Goal: Transaction & Acquisition: Purchase product/service

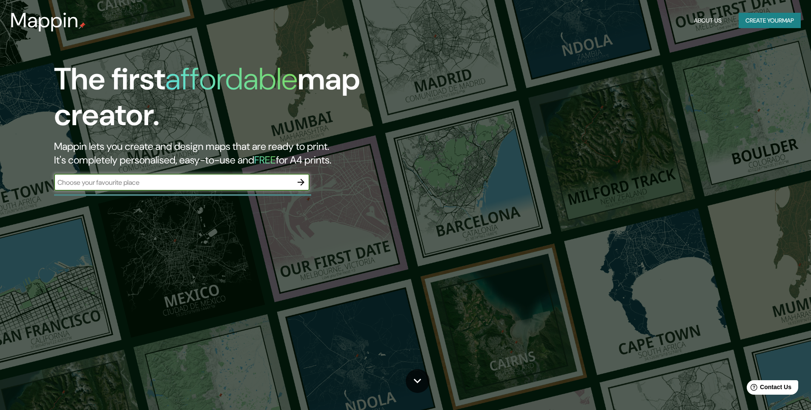
click at [276, 178] on input "text" at bounding box center [173, 183] width 238 height 10
type input "[GEOGRAPHIC_DATA]"
click at [302, 179] on icon "button" at bounding box center [301, 182] width 10 height 10
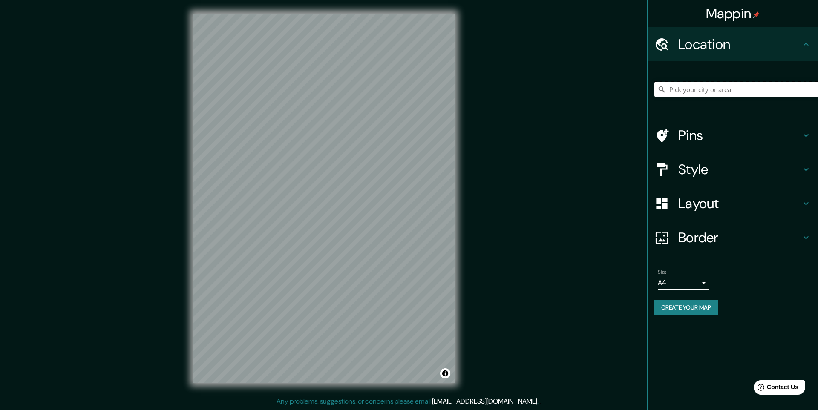
click at [710, 91] on input "Pick your city or area" at bounding box center [736, 89] width 164 height 15
click at [737, 96] on input "Pick your city or area" at bounding box center [736, 89] width 164 height 15
click at [737, 93] on input "Pick your city or area" at bounding box center [736, 89] width 164 height 15
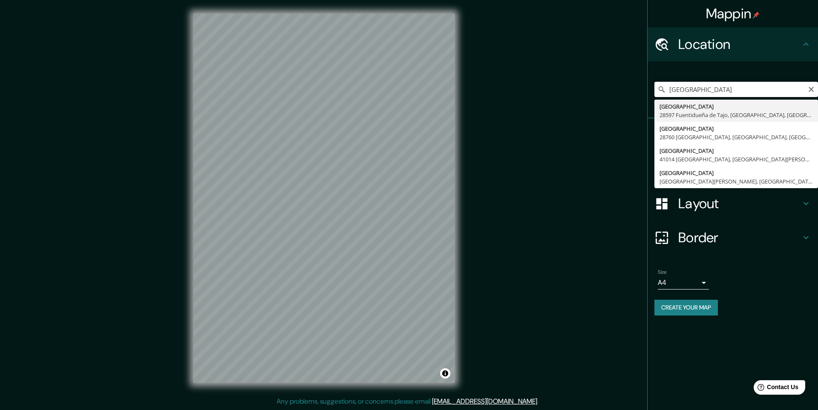
drag, startPoint x: 721, startPoint y: 90, endPoint x: 769, endPoint y: 90, distance: 48.5
click at [769, 90] on input "[GEOGRAPHIC_DATA]" at bounding box center [736, 89] width 164 height 15
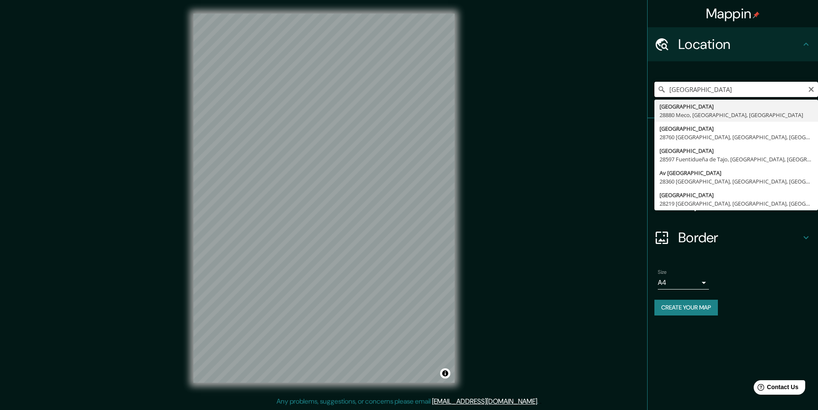
drag, startPoint x: 693, startPoint y: 91, endPoint x: 641, endPoint y: 99, distance: 52.9
click at [637, 98] on div "Mappin Location [GEOGRAPHIC_DATA] [GEOGRAPHIC_DATA] [GEOGRAPHIC_DATA], [GEOGRAP…" at bounding box center [409, 205] width 818 height 410
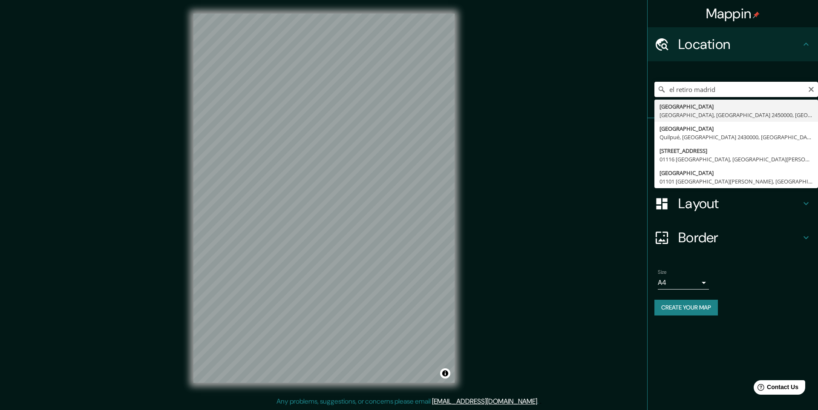
drag, startPoint x: 673, startPoint y: 89, endPoint x: 647, endPoint y: 96, distance: 27.1
click at [644, 94] on div "Mappin Location [GEOGRAPHIC_DATA] [GEOGRAPHIC_DATA] [GEOGRAPHIC_DATA] [GEOGRAPH…" at bounding box center [409, 205] width 818 height 410
click at [732, 89] on input "el retiro madrid" at bounding box center [736, 89] width 164 height 15
click at [737, 87] on input "el retiro madrid" at bounding box center [736, 89] width 164 height 15
drag, startPoint x: 695, startPoint y: 89, endPoint x: 649, endPoint y: 96, distance: 46.5
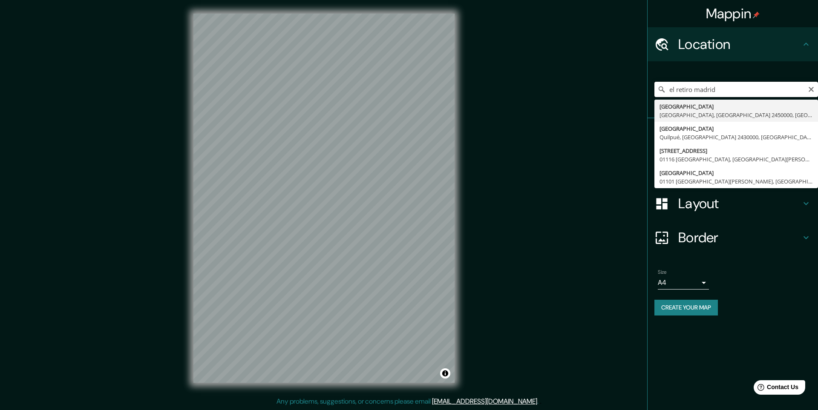
click at [649, 96] on div "[GEOGRAPHIC_DATA] [GEOGRAPHIC_DATA] [GEOGRAPHIC_DATA] [GEOGRAPHIC_DATA], [GEOGR…" at bounding box center [732, 89] width 170 height 57
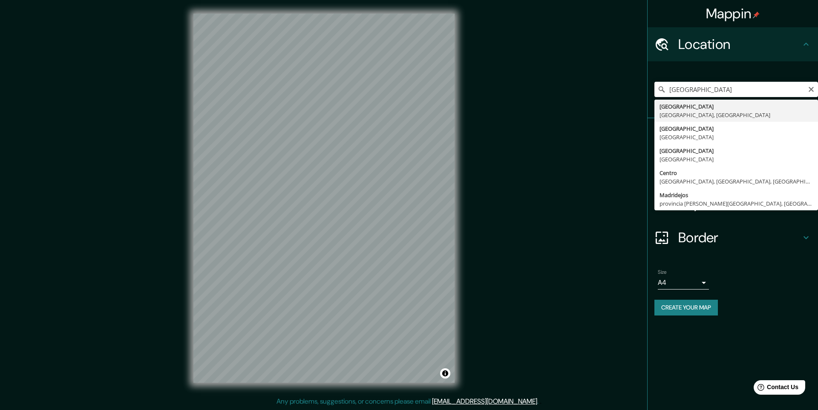
type input "[GEOGRAPHIC_DATA], [GEOGRAPHIC_DATA], [GEOGRAPHIC_DATA]"
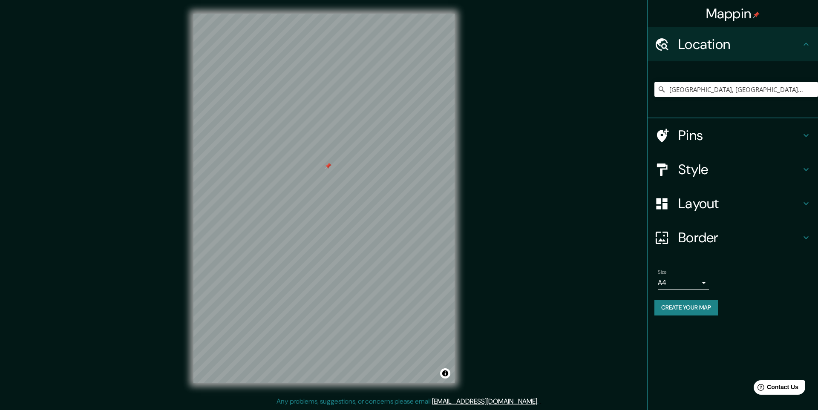
click at [724, 133] on h4 "Pins" at bounding box center [739, 135] width 123 height 17
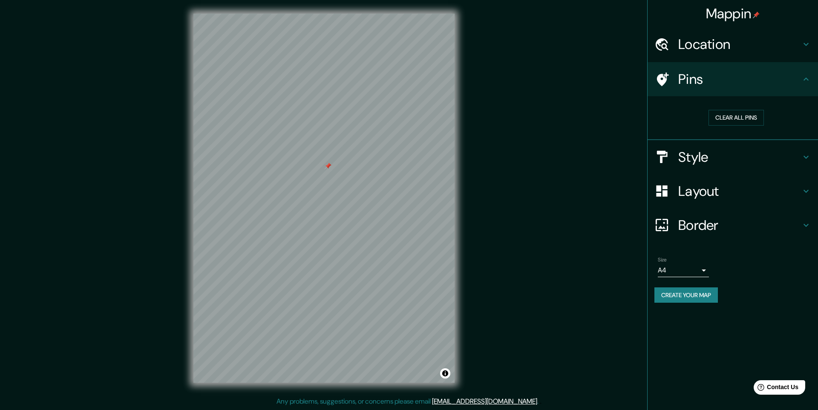
click at [727, 160] on h4 "Style" at bounding box center [739, 157] width 123 height 17
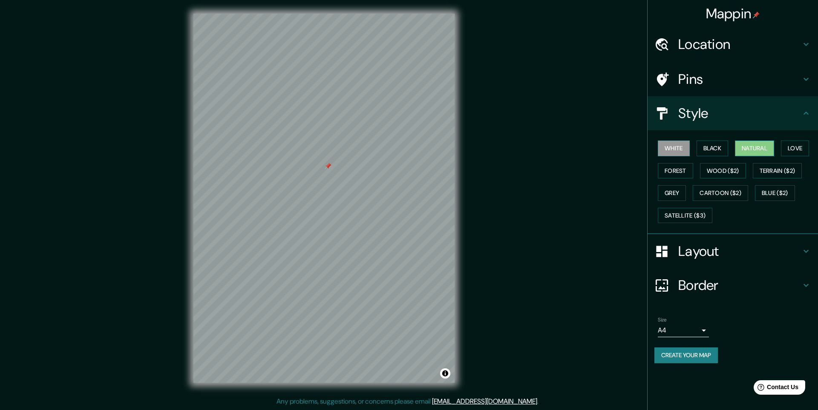
click at [770, 147] on button "Natural" at bounding box center [754, 149] width 39 height 16
click at [798, 145] on button "Love" at bounding box center [795, 149] width 28 height 16
click at [683, 168] on button "Forest" at bounding box center [674, 171] width 35 height 16
click at [717, 170] on button "Wood ($2)" at bounding box center [723, 171] width 46 height 16
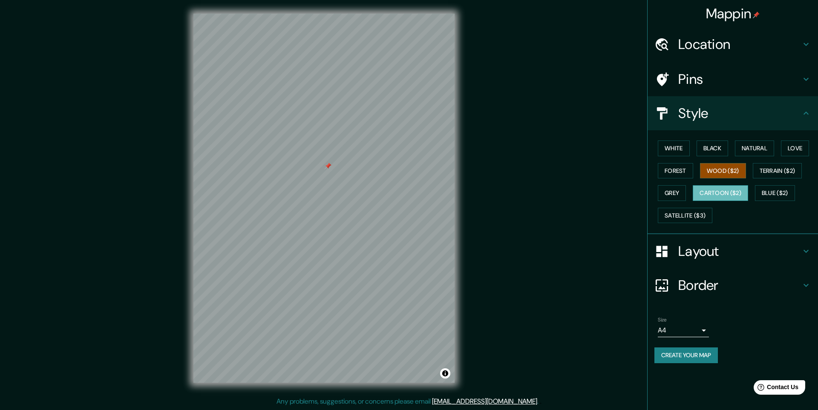
click at [715, 192] on button "Cartoon ($2)" at bounding box center [719, 193] width 55 height 16
click at [766, 192] on button "Blue ($2)" at bounding box center [775, 193] width 40 height 16
click at [680, 192] on button "Grey" at bounding box center [671, 193] width 28 height 16
click at [716, 190] on button "Cartoon ($2)" at bounding box center [719, 193] width 55 height 16
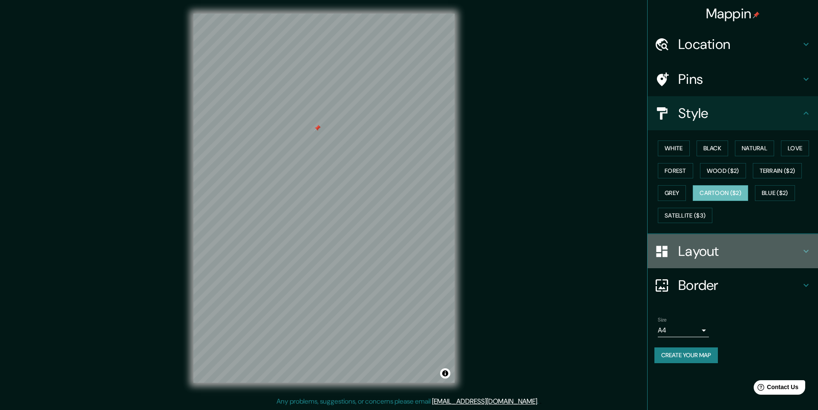
click at [731, 256] on h4 "Layout" at bounding box center [739, 251] width 123 height 17
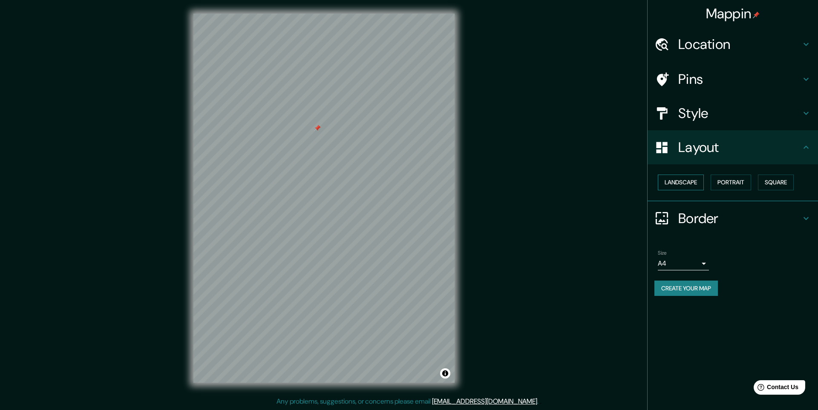
click at [675, 186] on button "Landscape" at bounding box center [680, 183] width 46 height 16
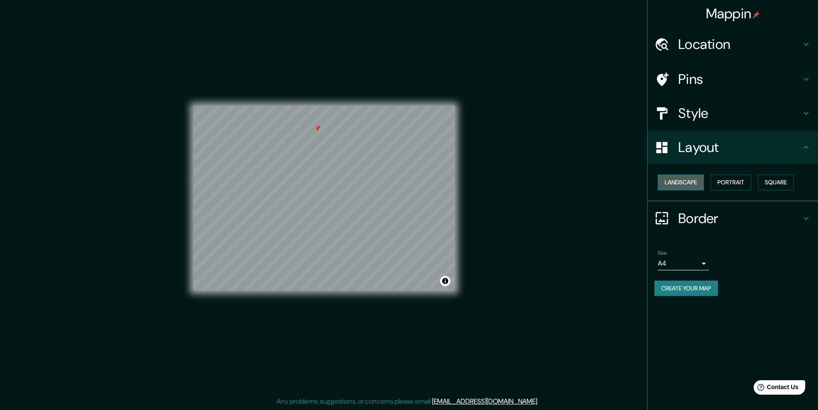
click at [683, 187] on button "Landscape" at bounding box center [680, 183] width 46 height 16
click at [728, 185] on button "Portrait" at bounding box center [730, 183] width 40 height 16
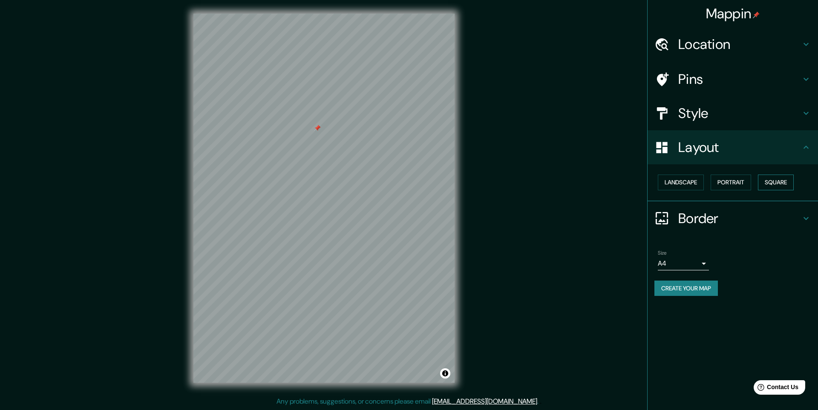
click at [772, 185] on button "Square" at bounding box center [776, 183] width 36 height 16
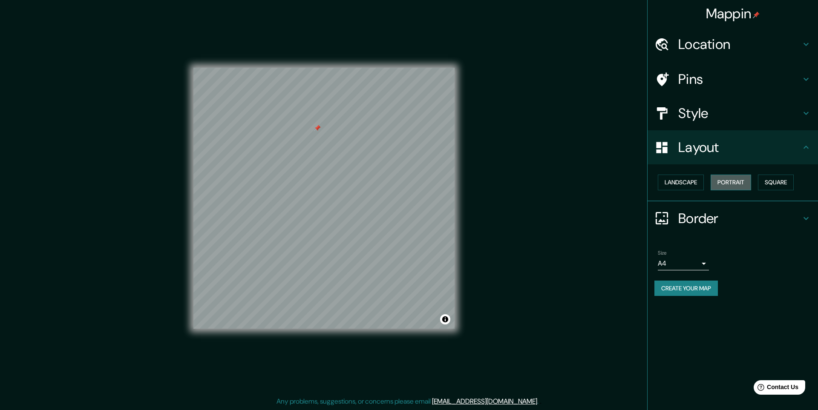
click at [723, 185] on button "Portrait" at bounding box center [730, 183] width 40 height 16
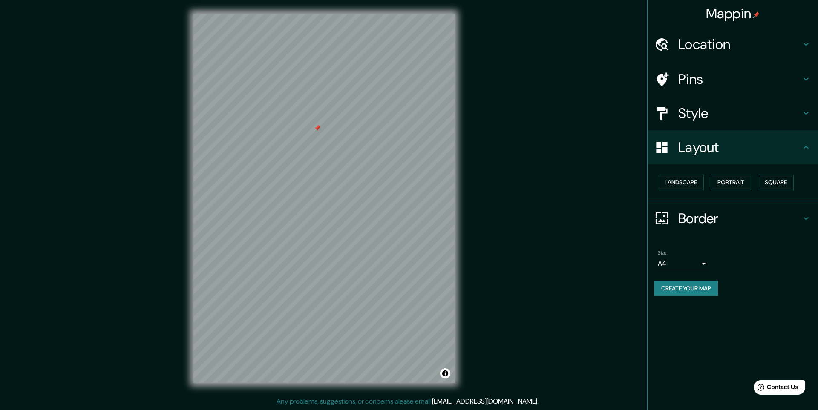
click at [696, 217] on h4 "Border" at bounding box center [739, 218] width 123 height 17
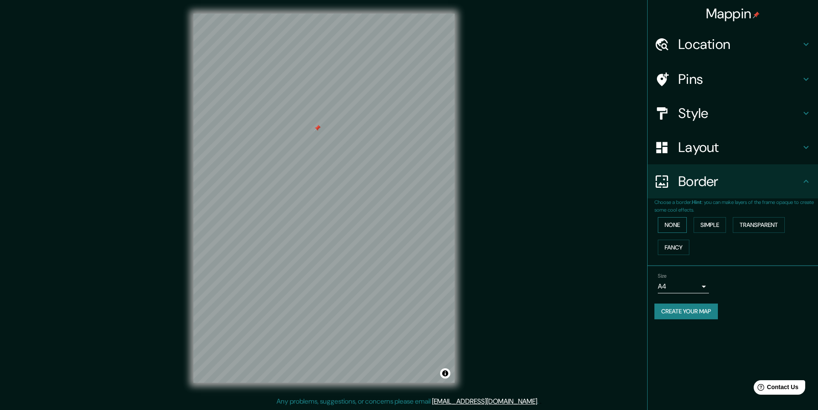
click at [680, 228] on button "None" at bounding box center [671, 225] width 29 height 16
click at [710, 225] on button "Simple" at bounding box center [709, 225] width 32 height 16
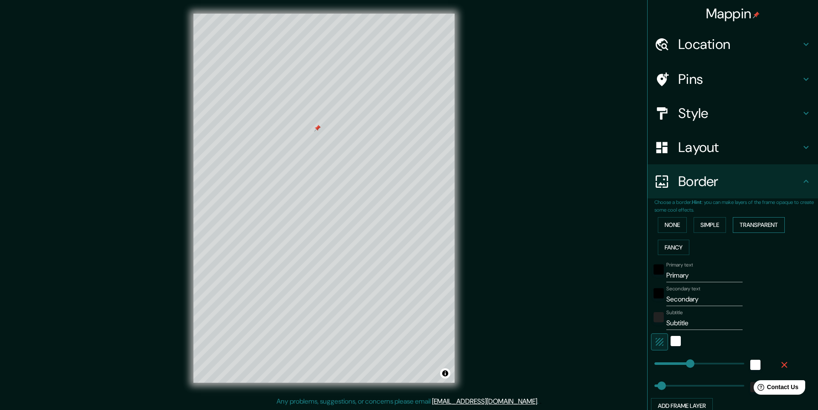
click at [765, 224] on button "Transparent" at bounding box center [758, 225] width 52 height 16
click at [665, 245] on button "Fancy" at bounding box center [673, 248] width 32 height 16
click at [665, 225] on button "None" at bounding box center [671, 225] width 29 height 16
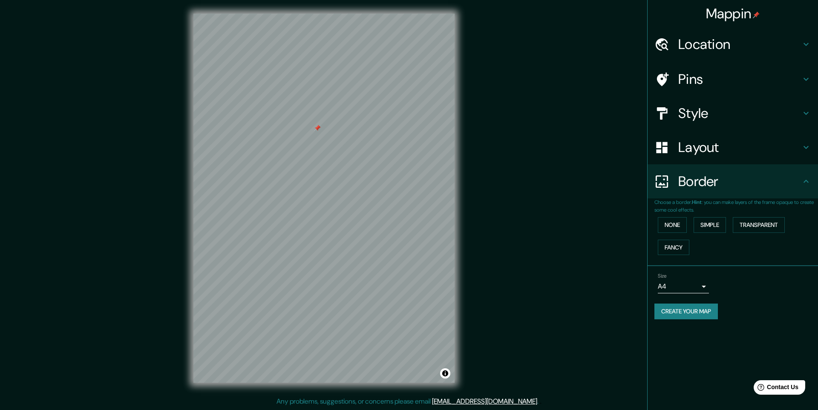
click at [686, 284] on body "Mappin Location [GEOGRAPHIC_DATA], [GEOGRAPHIC_DATA], [GEOGRAPHIC_DATA] Pins St…" at bounding box center [409, 205] width 818 height 410
click at [753, 286] on div at bounding box center [409, 205] width 818 height 410
click at [720, 46] on h4 "Location" at bounding box center [739, 44] width 123 height 17
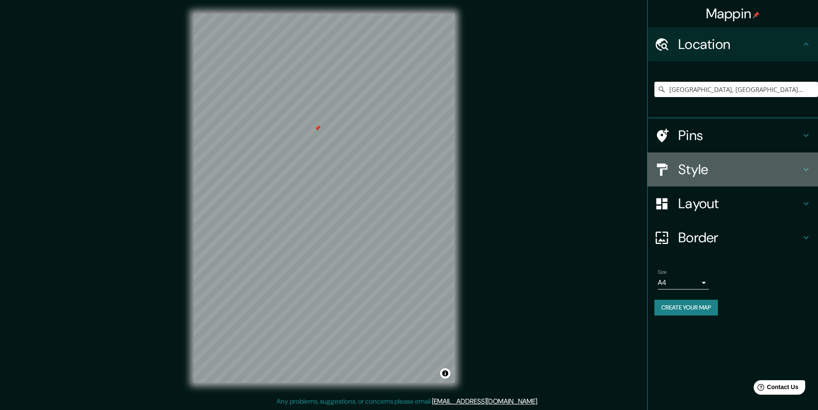
click at [692, 167] on h4 "Style" at bounding box center [739, 169] width 123 height 17
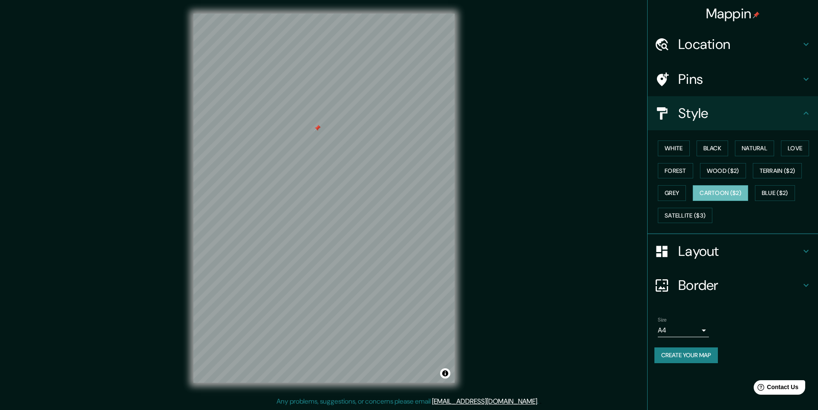
click at [703, 53] on div "Location" at bounding box center [732, 44] width 170 height 34
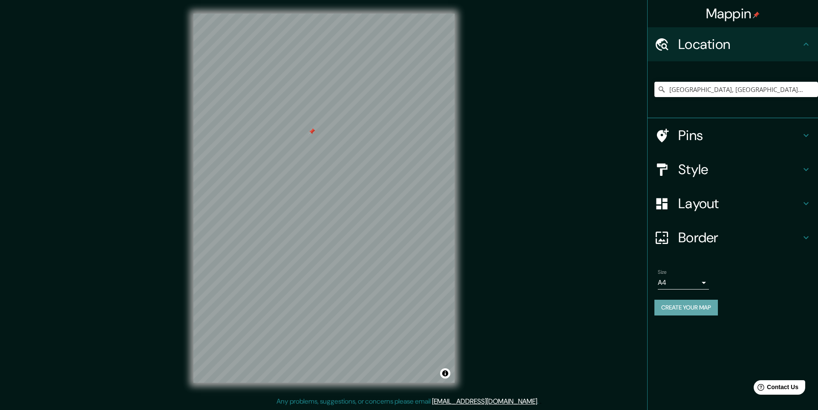
click at [696, 310] on button "Create your map" at bounding box center [685, 308] width 63 height 16
click at [698, 281] on body "Mappin Location [GEOGRAPHIC_DATA], [GEOGRAPHIC_DATA], [GEOGRAPHIC_DATA] Pins St…" at bounding box center [409, 205] width 818 height 410
click at [769, 304] on div at bounding box center [409, 205] width 818 height 410
click at [690, 310] on button "Create your map" at bounding box center [685, 308] width 63 height 16
click at [705, 309] on button "Create your map" at bounding box center [685, 308] width 63 height 16
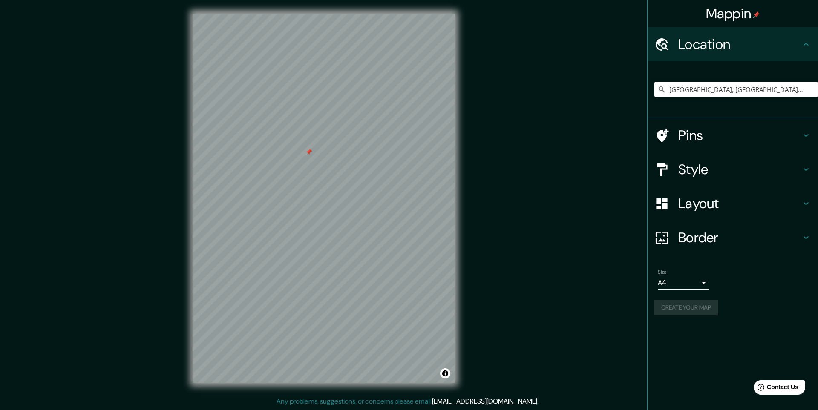
click at [698, 139] on h4 "Pins" at bounding box center [739, 135] width 123 height 17
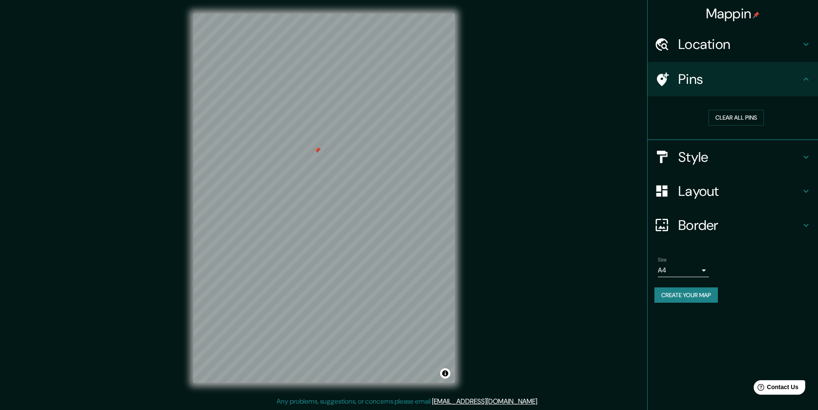
drag, startPoint x: 309, startPoint y: 154, endPoint x: 317, endPoint y: 152, distance: 8.7
click at [317, 152] on div at bounding box center [317, 150] width 7 height 7
click at [316, 149] on div at bounding box center [317, 150] width 7 height 7
click at [322, 142] on div at bounding box center [321, 140] width 7 height 7
click at [337, 144] on div at bounding box center [338, 145] width 7 height 7
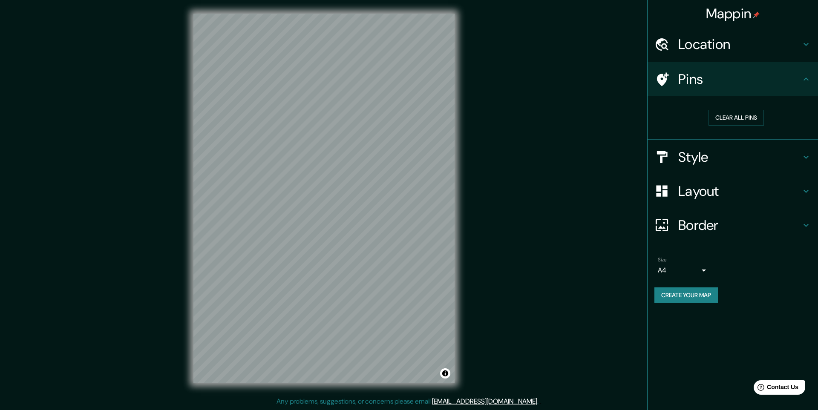
click at [712, 46] on h4 "Location" at bounding box center [739, 44] width 123 height 17
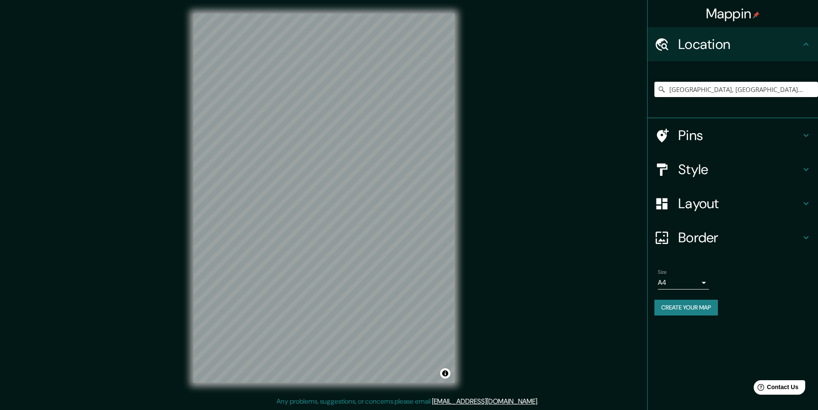
click at [684, 309] on button "Create your map" at bounding box center [685, 308] width 63 height 16
click at [698, 171] on h4 "Style" at bounding box center [739, 169] width 123 height 17
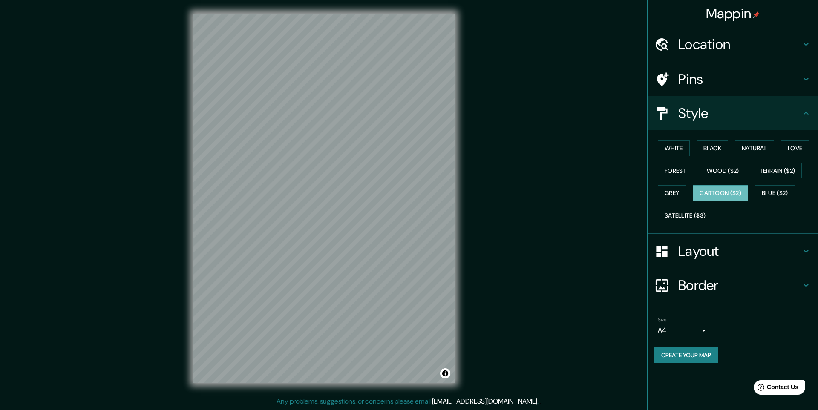
click at [718, 87] on h4 "Pins" at bounding box center [739, 79] width 123 height 17
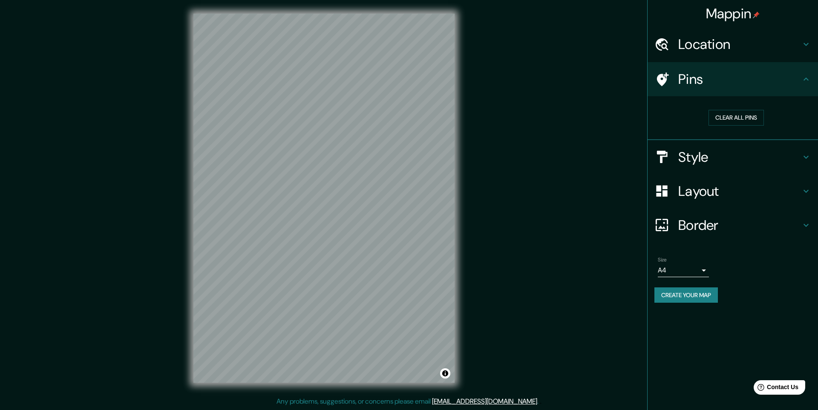
click at [704, 183] on h4 "Layout" at bounding box center [739, 191] width 123 height 17
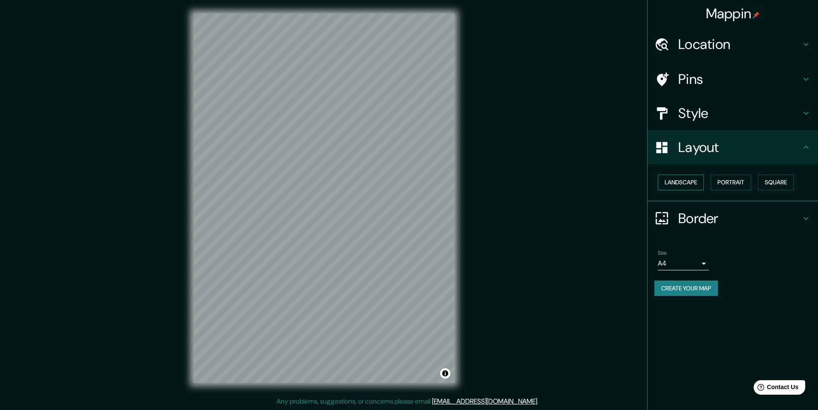
click at [680, 182] on button "Landscape" at bounding box center [680, 183] width 46 height 16
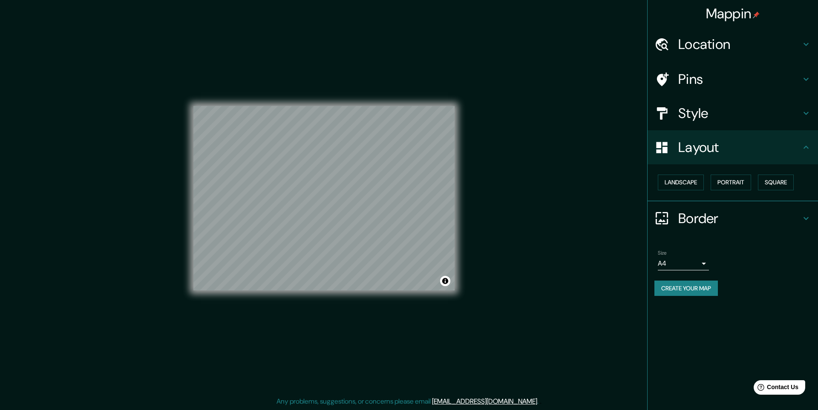
click at [801, 181] on div "Landscape [GEOGRAPHIC_DATA]" at bounding box center [736, 182] width 164 height 23
click at [782, 180] on button "Square" at bounding box center [776, 183] width 36 height 16
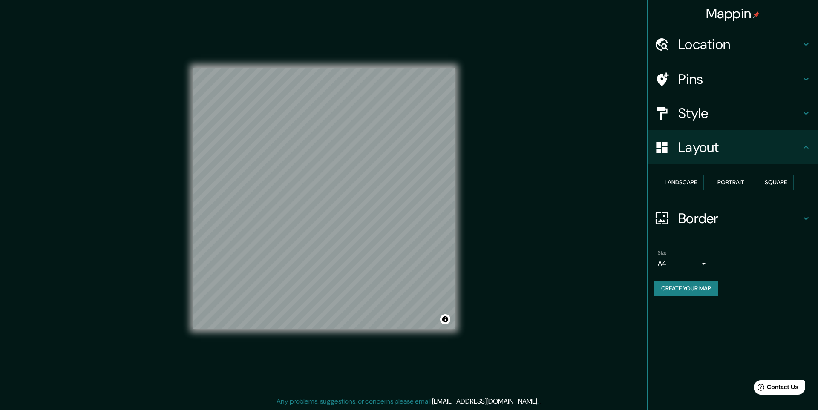
click at [730, 181] on button "Portrait" at bounding box center [730, 183] width 40 height 16
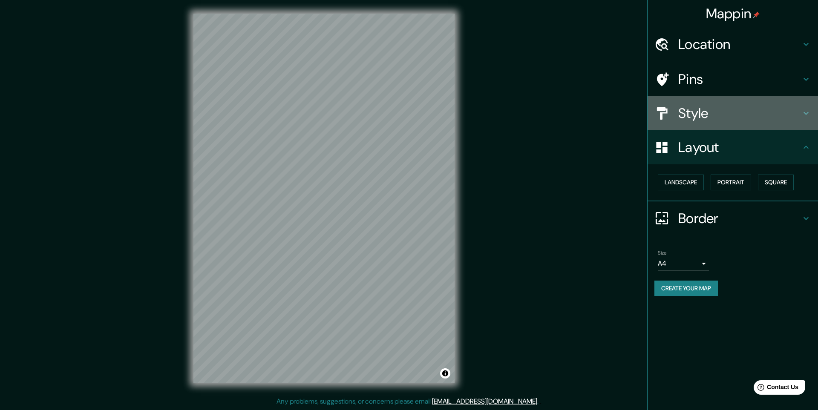
click at [705, 116] on h4 "Style" at bounding box center [739, 113] width 123 height 17
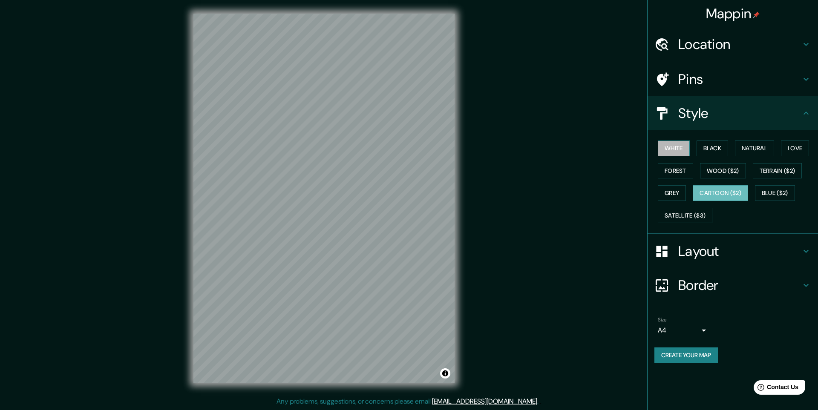
click at [672, 154] on button "White" at bounding box center [673, 149] width 32 height 16
click at [714, 149] on button "Black" at bounding box center [712, 149] width 32 height 16
click at [750, 149] on button "Natural" at bounding box center [754, 149] width 39 height 16
click at [795, 150] on button "Love" at bounding box center [795, 149] width 28 height 16
click at [679, 172] on button "Forest" at bounding box center [674, 171] width 35 height 16
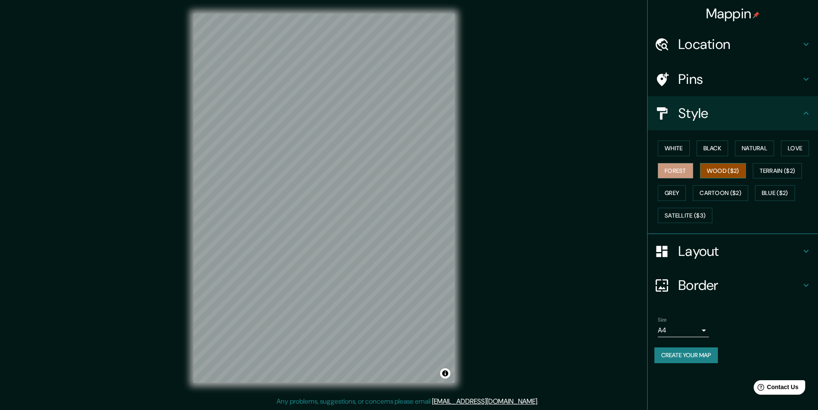
click at [724, 172] on button "Wood ($2)" at bounding box center [723, 171] width 46 height 16
click at [766, 173] on button "Terrain ($2)" at bounding box center [776, 171] width 49 height 16
click at [677, 192] on button "Grey" at bounding box center [671, 193] width 28 height 16
click at [721, 191] on button "Cartoon ($2)" at bounding box center [719, 193] width 55 height 16
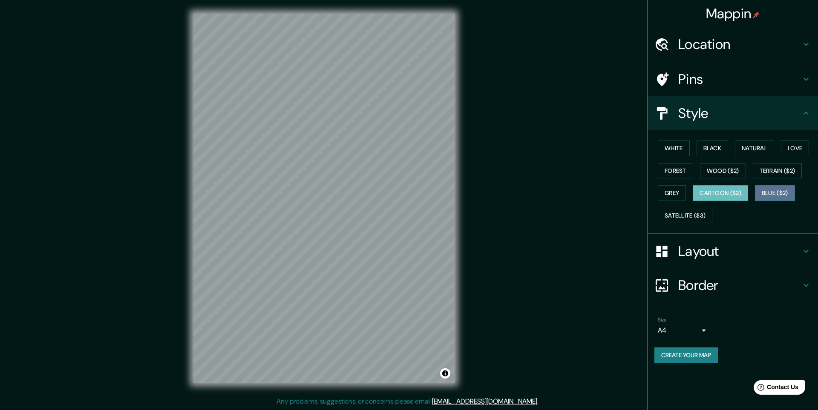
click at [781, 195] on button "Blue ($2)" at bounding box center [775, 193] width 40 height 16
click at [698, 213] on button "Satellite ($3)" at bounding box center [684, 216] width 55 height 16
click at [717, 196] on button "Cartoon ($2)" at bounding box center [719, 193] width 55 height 16
click at [716, 287] on h4 "Border" at bounding box center [739, 285] width 123 height 17
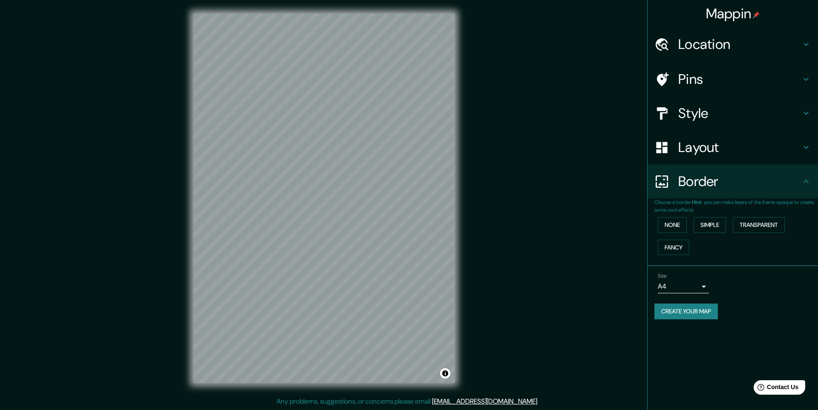
drag, startPoint x: 689, startPoint y: 310, endPoint x: 702, endPoint y: 313, distance: 12.7
click at [690, 312] on button "Create your map" at bounding box center [685, 312] width 63 height 16
click at [683, 147] on h4 "Layout" at bounding box center [739, 147] width 123 height 17
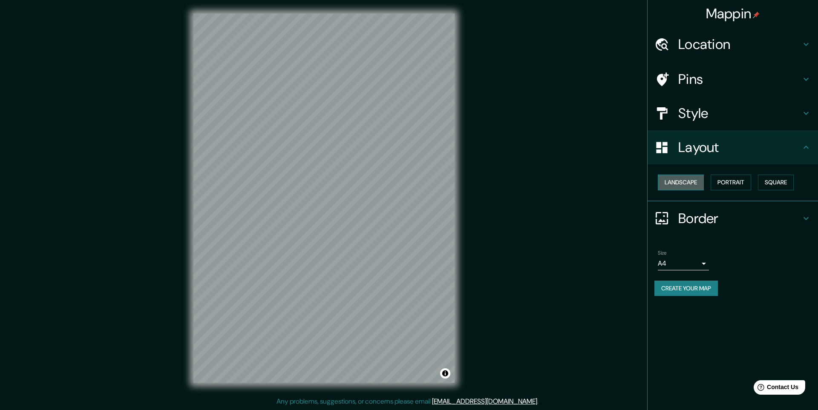
click at [685, 183] on button "Landscape" at bounding box center [680, 183] width 46 height 16
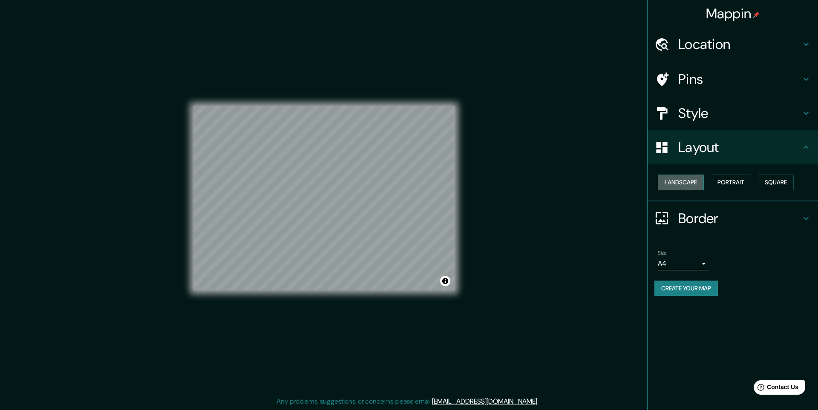
click at [685, 181] on button "Landscape" at bounding box center [680, 183] width 46 height 16
click at [721, 183] on button "Portrait" at bounding box center [730, 183] width 40 height 16
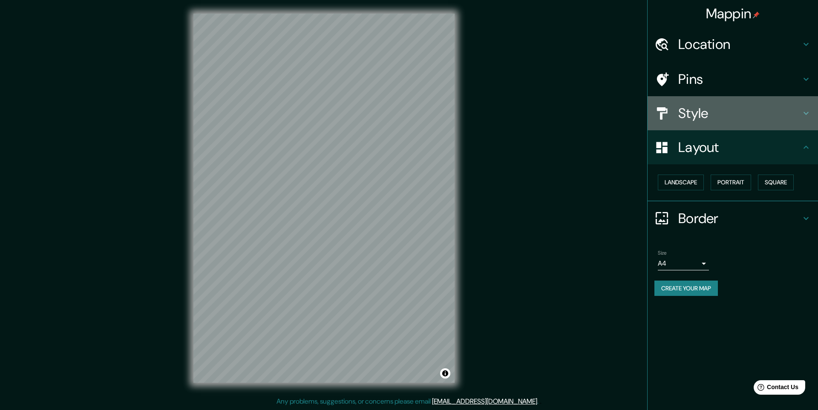
click at [701, 117] on h4 "Style" at bounding box center [739, 113] width 123 height 17
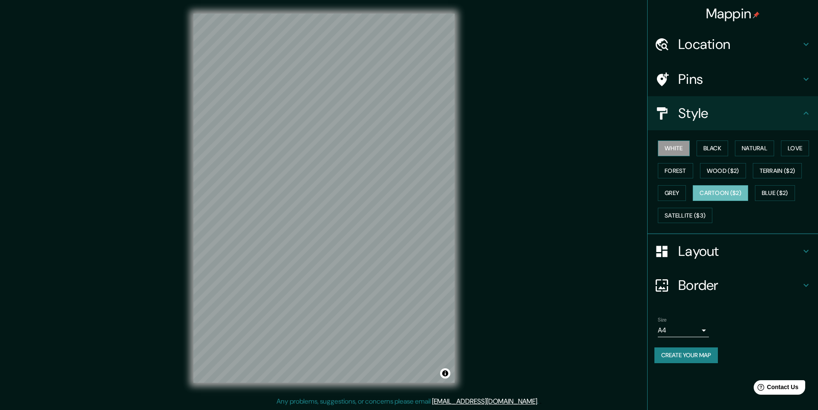
click at [686, 142] on button "White" at bounding box center [673, 149] width 32 height 16
click at [717, 151] on button "Black" at bounding box center [712, 149] width 32 height 16
click at [680, 168] on button "Forest" at bounding box center [674, 171] width 35 height 16
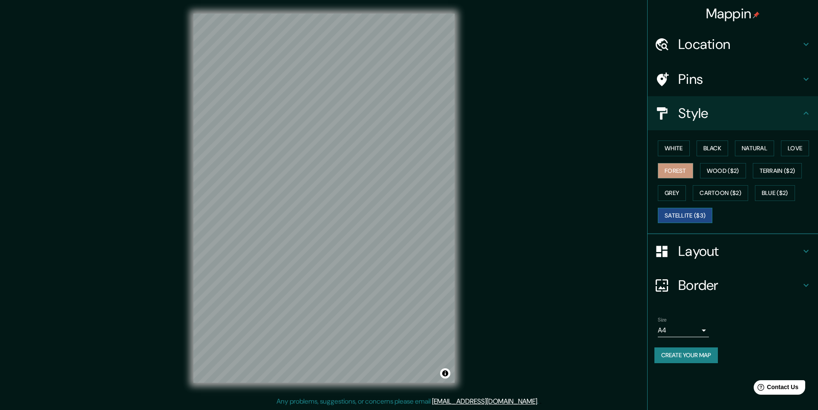
click at [689, 219] on button "Satellite ($3)" at bounding box center [684, 216] width 55 height 16
click at [734, 189] on button "Cartoon ($2)" at bounding box center [719, 193] width 55 height 16
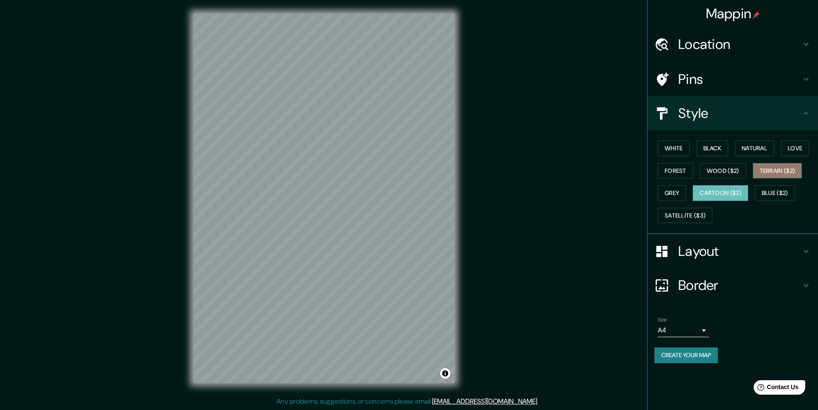
click at [777, 172] on button "Terrain ($2)" at bounding box center [776, 171] width 49 height 16
drag, startPoint x: 736, startPoint y: 189, endPoint x: 720, endPoint y: 188, distance: 16.2
click at [735, 189] on button "Cartoon ($2)" at bounding box center [719, 193] width 55 height 16
click at [725, 170] on button "Wood ($2)" at bounding box center [723, 171] width 46 height 16
click at [726, 195] on button "Cartoon ($2)" at bounding box center [719, 193] width 55 height 16
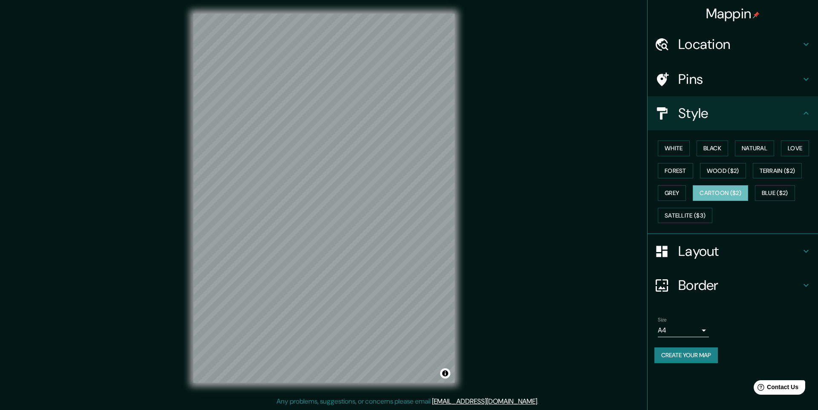
click at [686, 253] on h4 "Layout" at bounding box center [739, 251] width 123 height 17
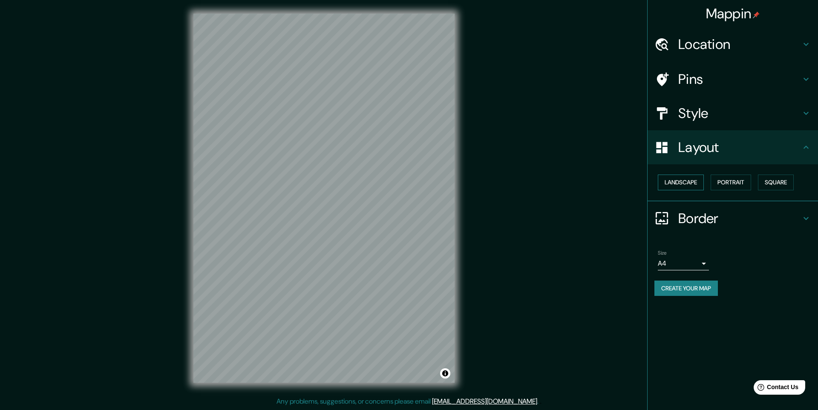
click at [678, 184] on button "Landscape" at bounding box center [680, 183] width 46 height 16
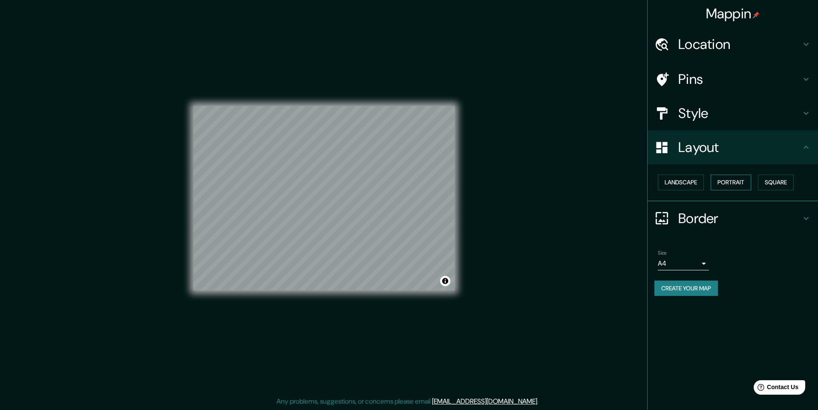
click at [736, 186] on button "Portrait" at bounding box center [730, 183] width 40 height 16
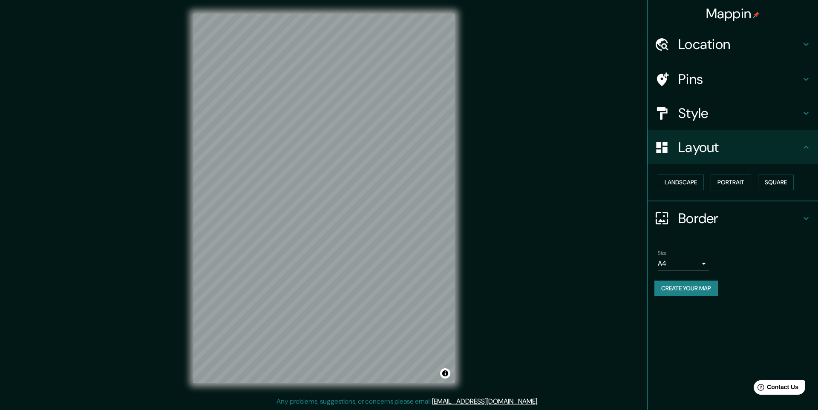
click at [709, 219] on h4 "Border" at bounding box center [739, 218] width 123 height 17
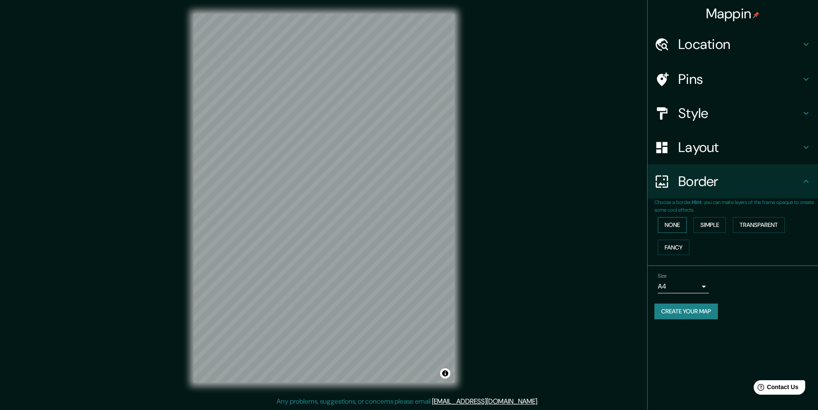
click at [677, 228] on button "None" at bounding box center [671, 225] width 29 height 16
click at [712, 227] on button "Simple" at bounding box center [709, 225] width 32 height 16
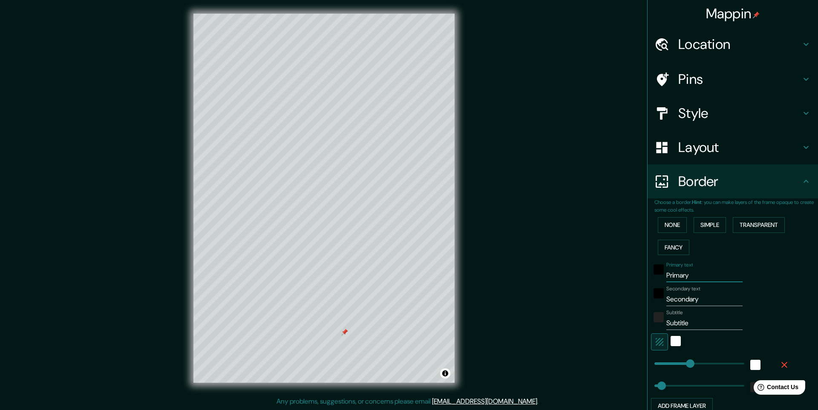
drag, startPoint x: 689, startPoint y: 276, endPoint x: 646, endPoint y: 292, distance: 46.6
click at [628, 279] on div "Mappin Location [GEOGRAPHIC_DATA], [GEOGRAPHIC_DATA], [GEOGRAPHIC_DATA] Pins St…" at bounding box center [409, 205] width 818 height 410
type input "N"
type input "245"
type input "49"
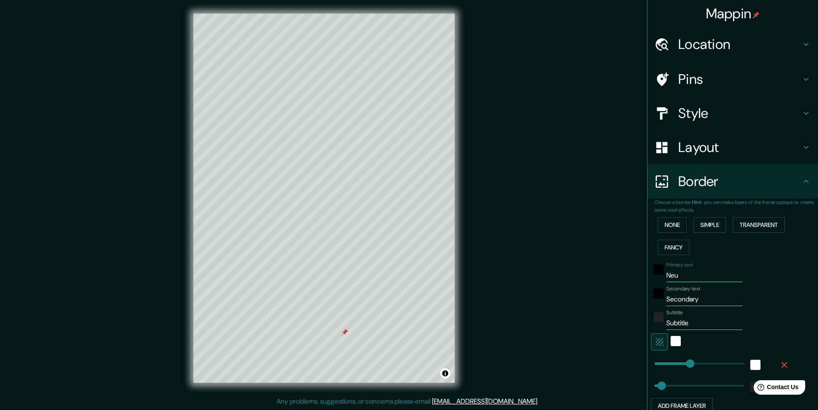
type input "Neuq"
type input "245"
type input "49"
type input "Neuqu"
type input "245"
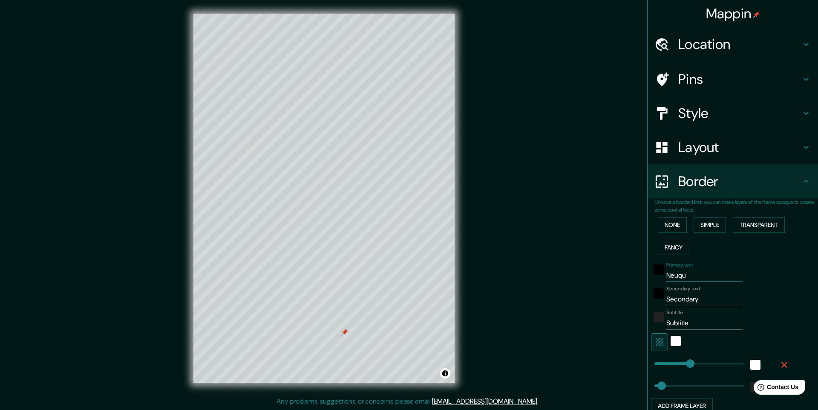
type input "49"
type input "Neuqué"
type input "245"
type input "49"
type input "Neuquén"
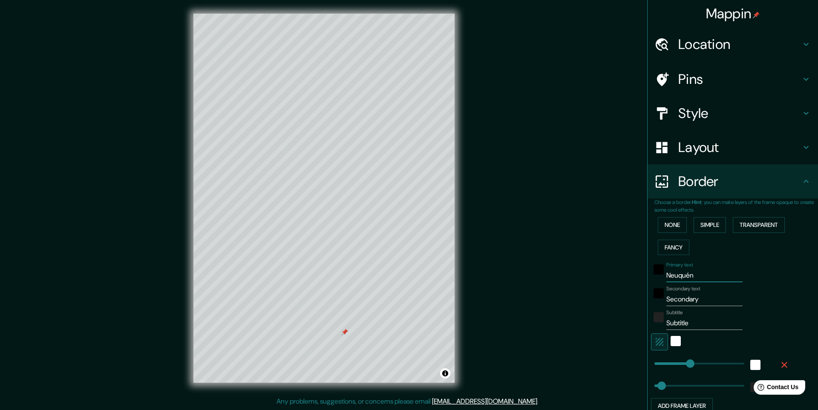
type input "245"
type input "49"
type input "Neuquén"
click at [703, 301] on input "Secondary" at bounding box center [704, 300] width 76 height 14
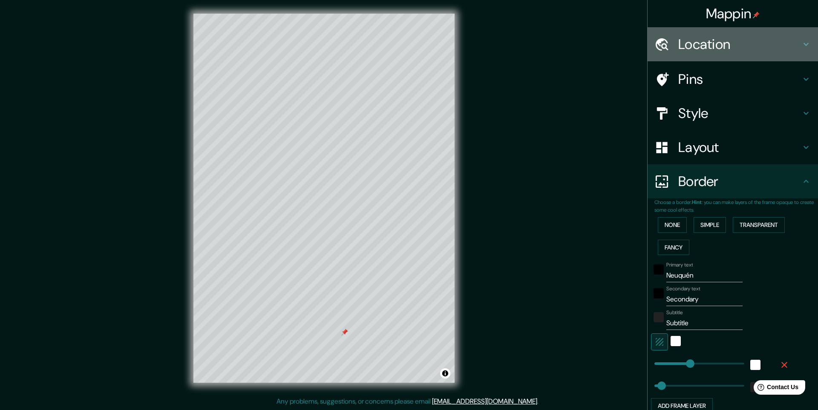
click at [700, 37] on div "Location" at bounding box center [732, 44] width 170 height 34
type input "245"
type input "49"
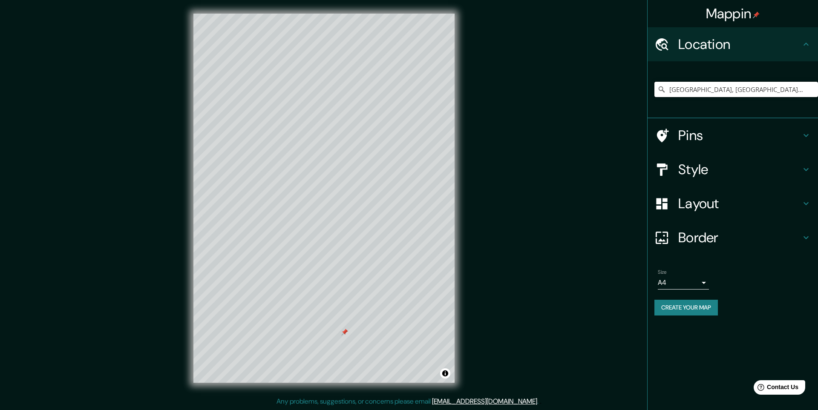
drag, startPoint x: 738, startPoint y: 86, endPoint x: 595, endPoint y: 92, distance: 142.8
click at [589, 90] on div "Mappin Location [GEOGRAPHIC_DATA], [GEOGRAPHIC_DATA], [GEOGRAPHIC_DATA] Pins St…" at bounding box center [409, 205] width 818 height 410
drag, startPoint x: 746, startPoint y: 93, endPoint x: 620, endPoint y: 95, distance: 125.6
click at [623, 93] on div "Mappin Location [GEOGRAPHIC_DATA], [GEOGRAPHIC_DATA], [GEOGRAPHIC_DATA] Pins St…" at bounding box center [409, 205] width 818 height 410
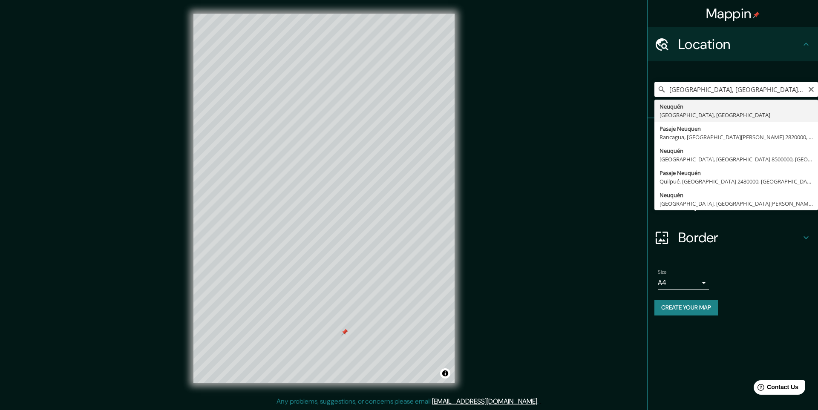
type input "[GEOGRAPHIC_DATA], [GEOGRAPHIC_DATA], [GEOGRAPHIC_DATA]"
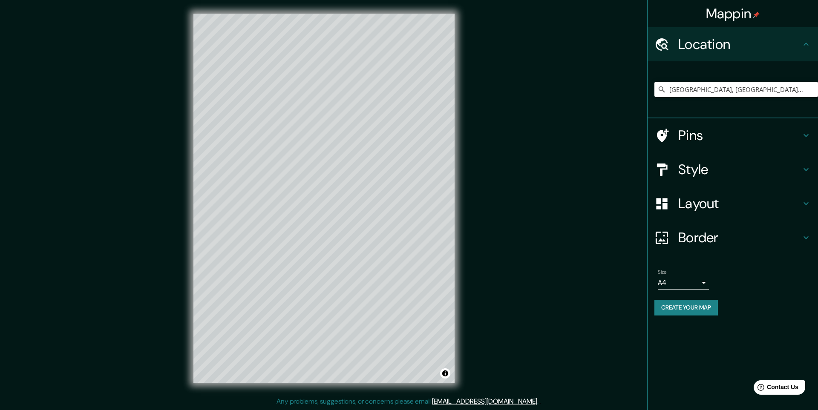
click at [682, 139] on h4 "Pins" at bounding box center [739, 135] width 123 height 17
type input "245"
type input "49"
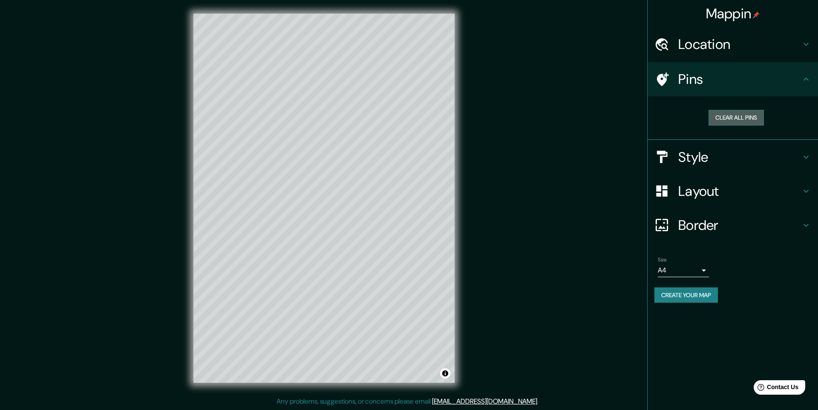
click at [732, 118] on button "Clear all pins" at bounding box center [735, 118] width 55 height 16
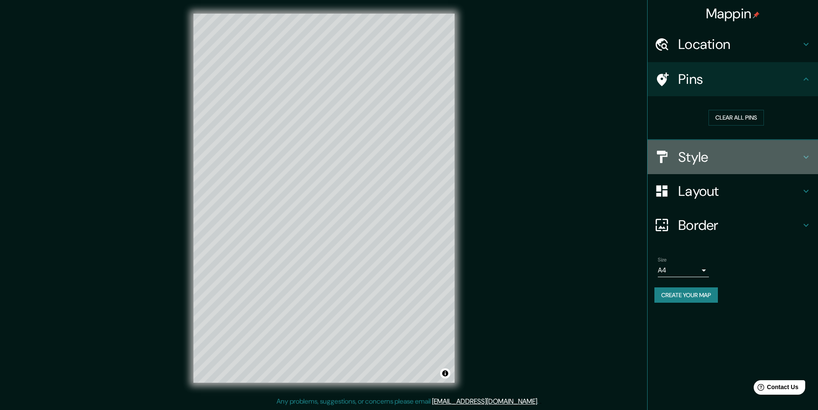
click at [691, 158] on h4 "Style" at bounding box center [739, 157] width 123 height 17
type input "245"
type input "49"
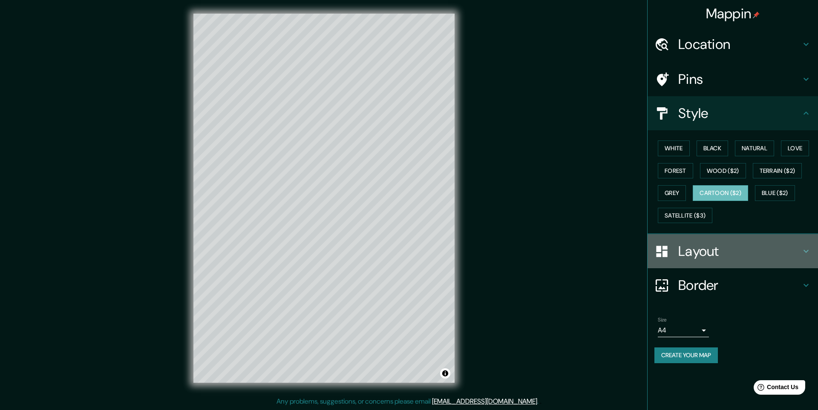
click at [693, 258] on h4 "Layout" at bounding box center [739, 251] width 123 height 17
type input "245"
type input "49"
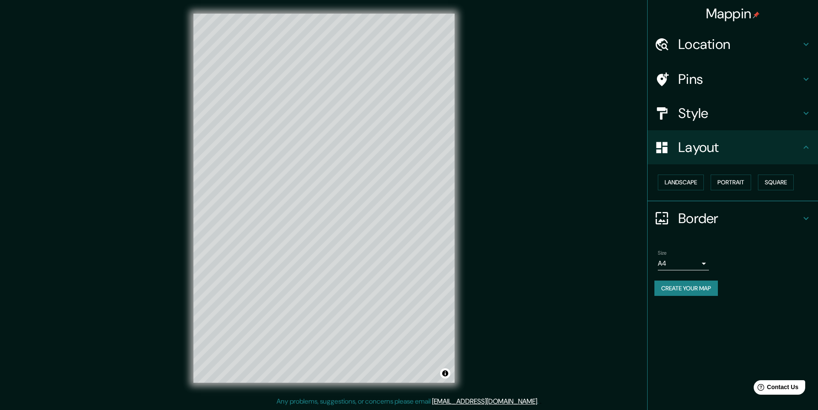
click at [713, 113] on h4 "Style" at bounding box center [739, 113] width 123 height 17
type input "245"
type input "49"
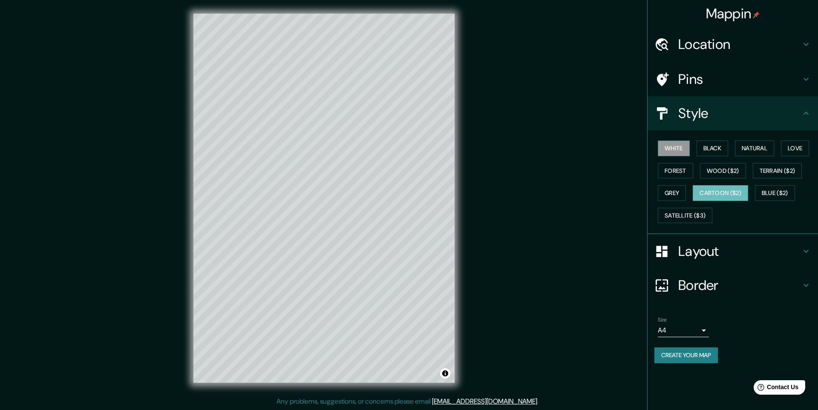
click at [678, 151] on button "White" at bounding box center [673, 149] width 32 height 16
click at [712, 152] on button "Black" at bounding box center [712, 149] width 32 height 16
click at [754, 150] on button "Natural" at bounding box center [754, 149] width 39 height 16
click at [791, 151] on button "Love" at bounding box center [795, 149] width 28 height 16
click at [675, 171] on button "Forest" at bounding box center [674, 171] width 35 height 16
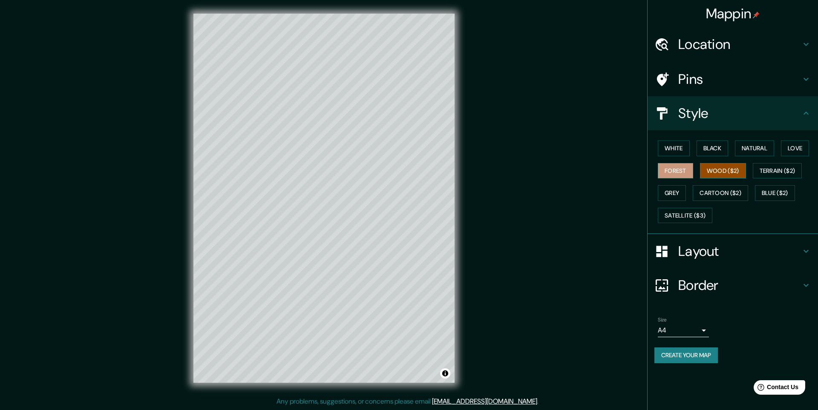
click at [716, 172] on button "Wood ($2)" at bounding box center [723, 171] width 46 height 16
click at [769, 172] on button "Terrain ($2)" at bounding box center [776, 171] width 49 height 16
click at [678, 196] on button "Grey" at bounding box center [671, 193] width 28 height 16
click at [719, 196] on button "Cartoon ($2)" at bounding box center [719, 193] width 55 height 16
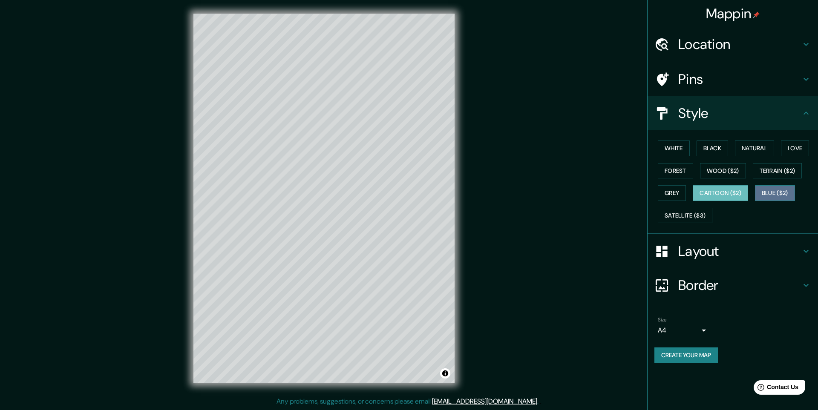
click at [779, 195] on button "Blue ($2)" at bounding box center [775, 193] width 40 height 16
click at [730, 190] on button "Cartoon ($2)" at bounding box center [719, 193] width 55 height 16
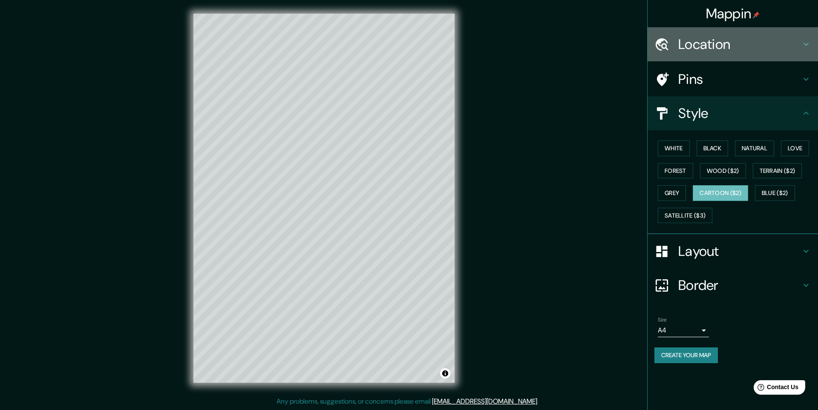
click at [704, 47] on h4 "Location" at bounding box center [739, 44] width 123 height 17
type input "245"
type input "49"
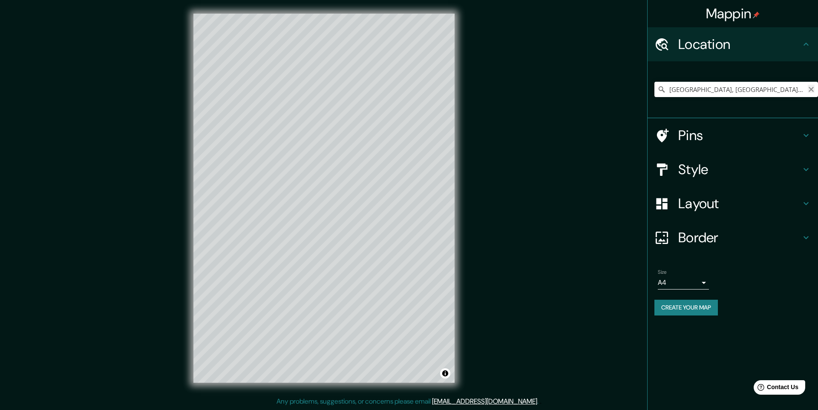
click at [812, 90] on icon "Clear" at bounding box center [810, 89] width 5 height 5
click at [752, 93] on input "Santa [PERSON_NAME], [GEOGRAPHIC_DATA], [GEOGRAPHIC_DATA]" at bounding box center [736, 89] width 164 height 15
type input "Santa [PERSON_NAME], [GEOGRAPHIC_DATA], [GEOGRAPHIC_DATA]"
click at [811, 91] on icon "Clear" at bounding box center [810, 89] width 7 height 7
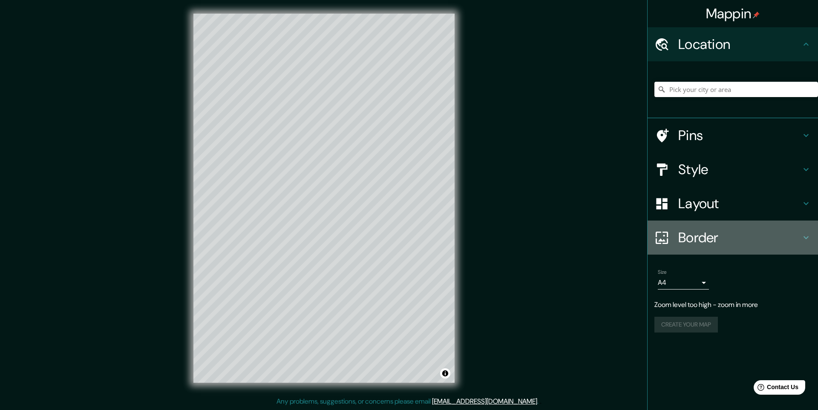
click at [707, 231] on h4 "Border" at bounding box center [739, 237] width 123 height 17
type input "245"
type input "49"
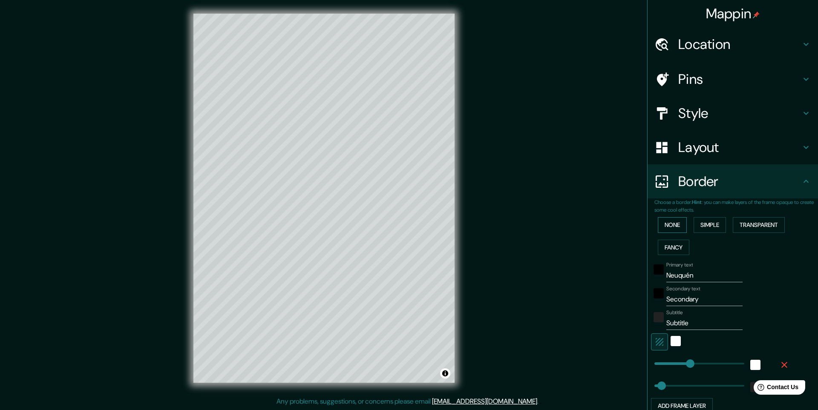
click at [663, 224] on button "None" at bounding box center [671, 225] width 29 height 16
